Goal: Navigation & Orientation: Find specific page/section

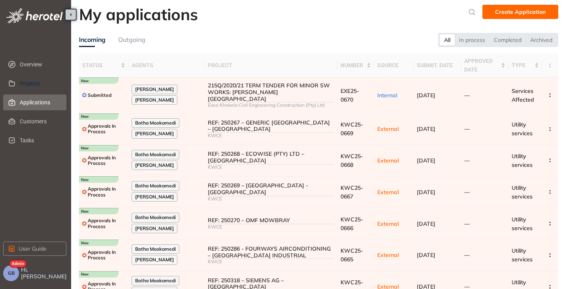
click at [30, 81] on span "Projects" at bounding box center [40, 84] width 40 height 16
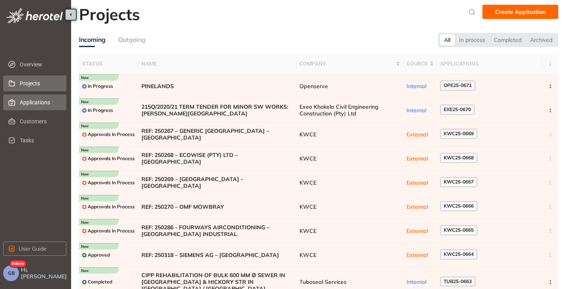
click at [25, 100] on span "Applications" at bounding box center [40, 102] width 40 height 16
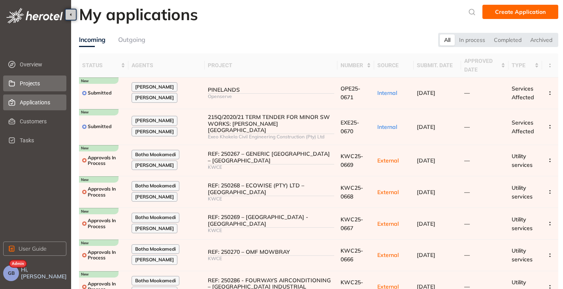
click at [28, 81] on span "Projects" at bounding box center [40, 84] width 40 height 16
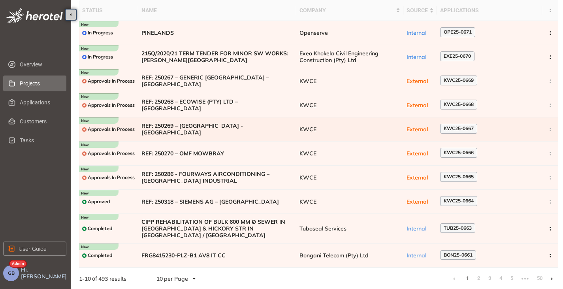
scroll to position [54, 0]
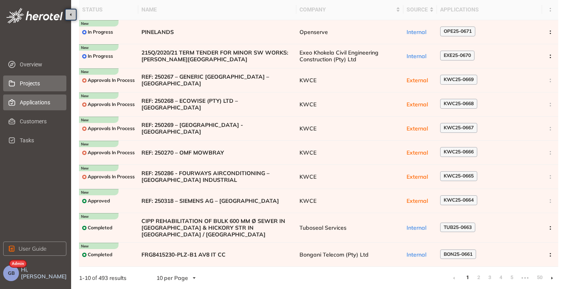
click at [44, 106] on span "Applications" at bounding box center [40, 102] width 40 height 16
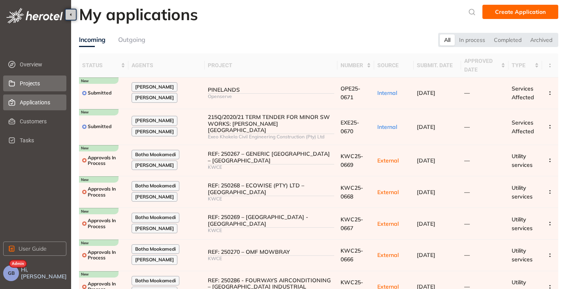
click at [33, 86] on span "Projects" at bounding box center [40, 84] width 40 height 16
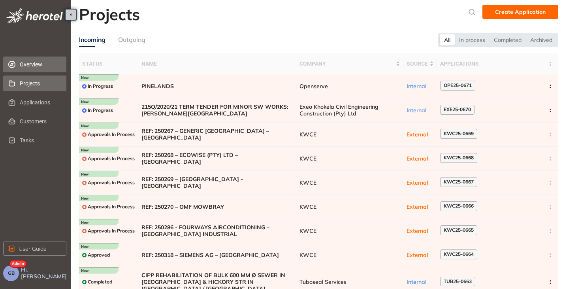
click at [40, 64] on span "Overview" at bounding box center [40, 65] width 40 height 16
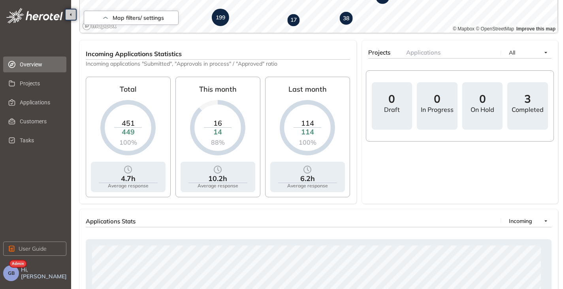
scroll to position [266, 0]
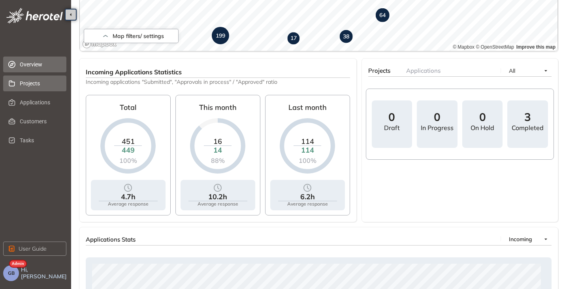
click at [33, 82] on span "Projects" at bounding box center [40, 84] width 40 height 16
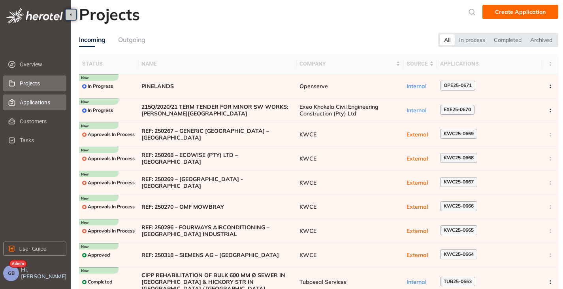
click at [32, 102] on span "Applications" at bounding box center [40, 102] width 40 height 16
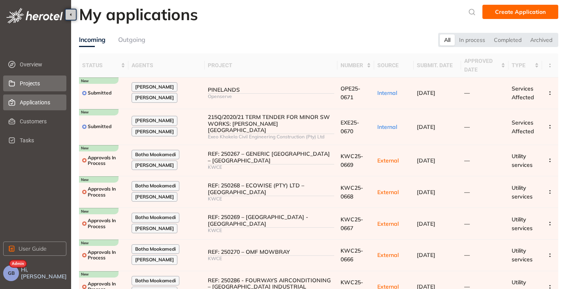
click at [29, 86] on span "Projects" at bounding box center [40, 84] width 40 height 16
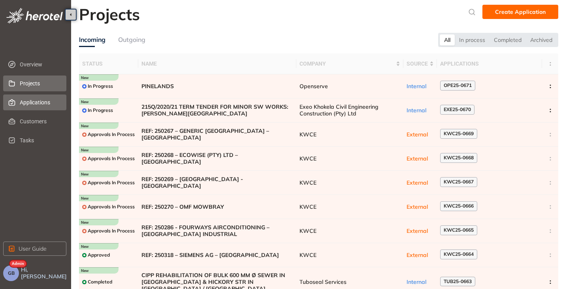
click at [34, 104] on span "Applications" at bounding box center [40, 102] width 40 height 16
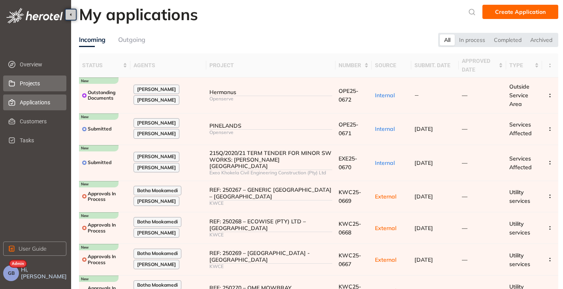
click at [35, 86] on span "Projects" at bounding box center [40, 84] width 40 height 16
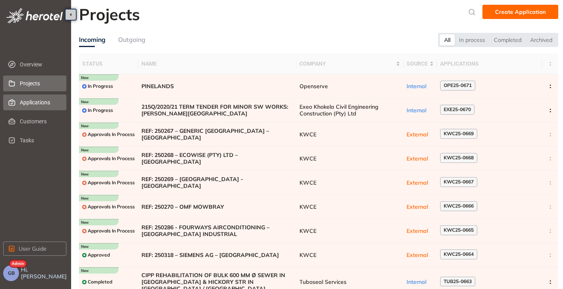
click at [28, 100] on span "Applications" at bounding box center [40, 102] width 40 height 16
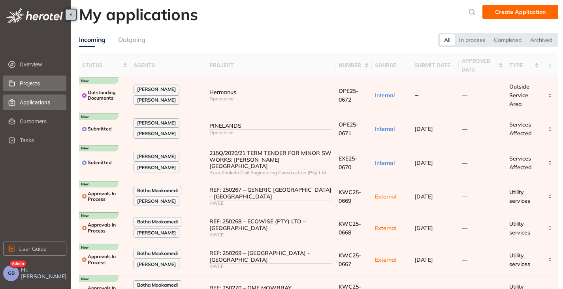
click at [35, 82] on span "Projects" at bounding box center [40, 84] width 40 height 16
